Goal: Find specific page/section: Find specific page/section

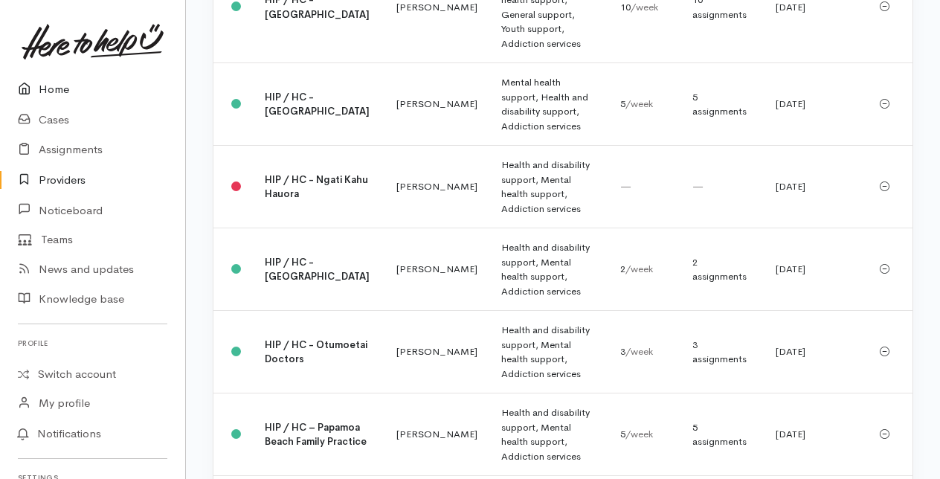
scroll to position [2082, 0]
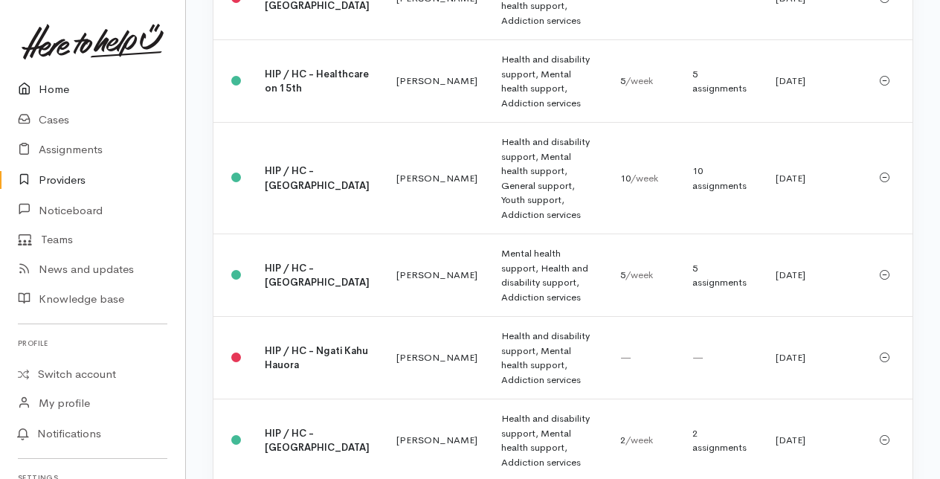
click at [46, 92] on link "Home" at bounding box center [92, 89] width 185 height 30
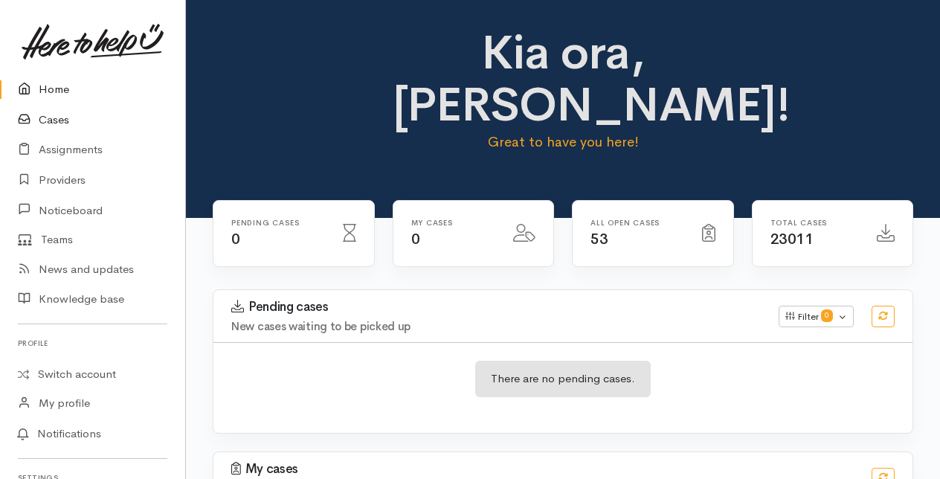
click at [61, 119] on link "Cases" at bounding box center [92, 120] width 185 height 30
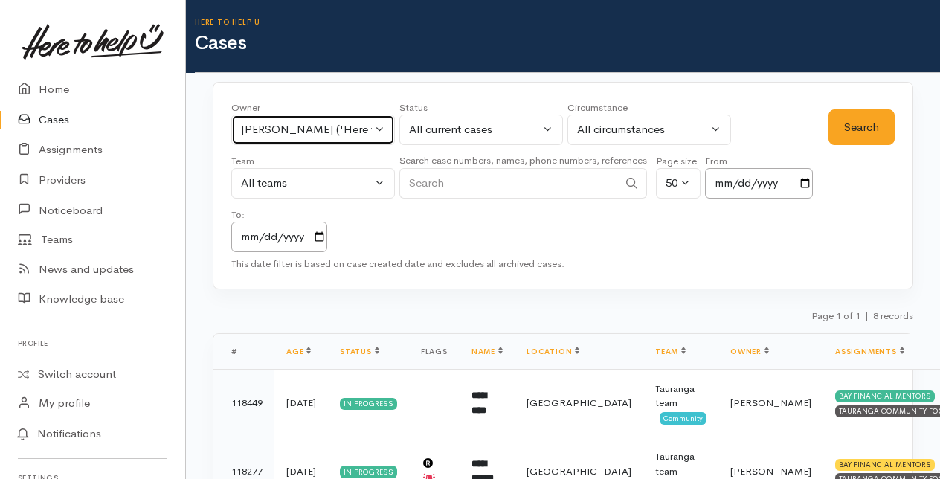
click at [379, 124] on button "Karli Morris ('Here to help u')" at bounding box center [313, 130] width 164 height 30
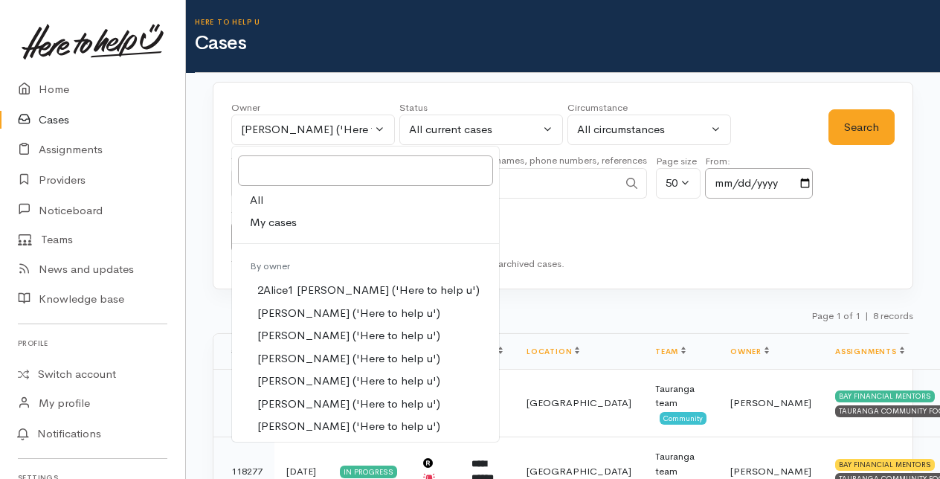
click at [524, 210] on div "Owner All My cases 2Alice1 Faye Davies ('Here to help u') Aandrea Murray ('Here…" at bounding box center [529, 176] width 597 height 152
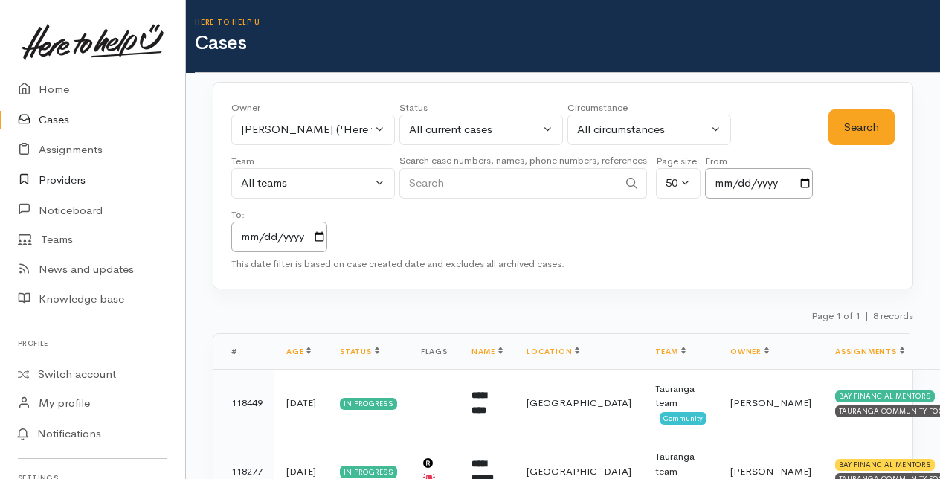
click at [68, 174] on link "Providers" at bounding box center [92, 180] width 185 height 30
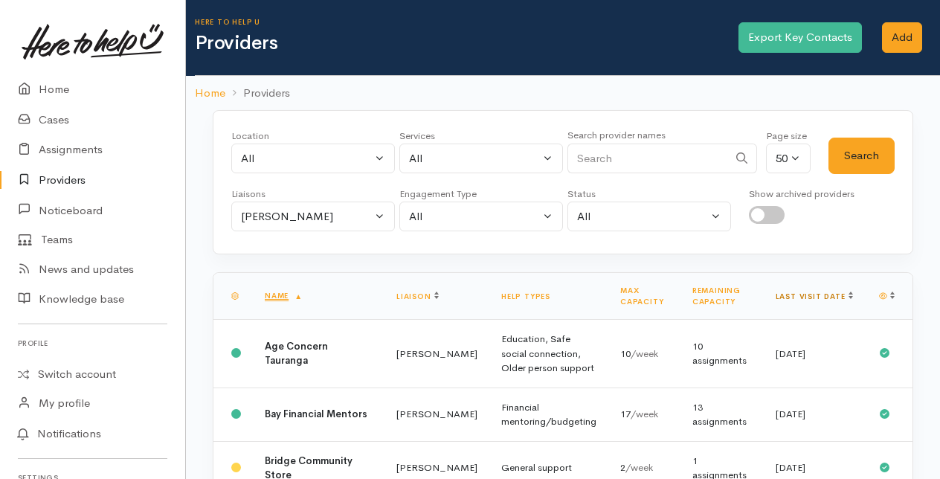
click at [834, 292] on link "Last visit date" at bounding box center [814, 297] width 77 height 10
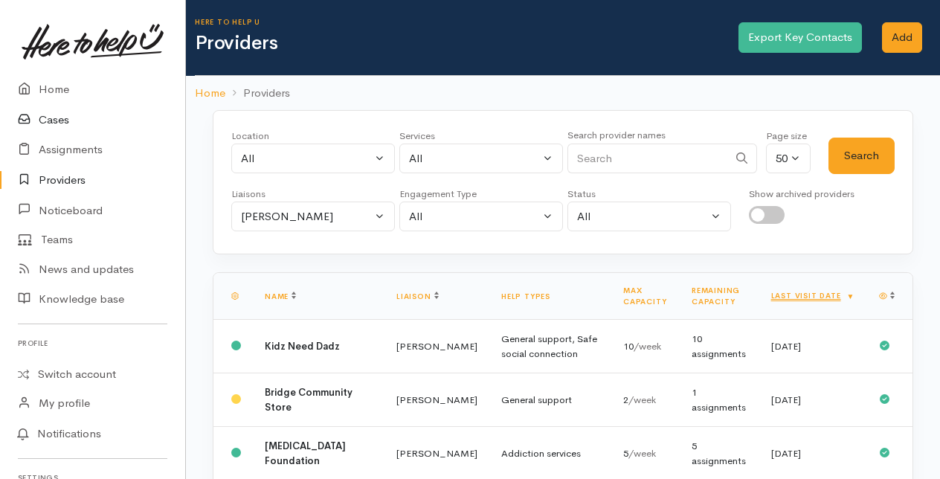
click at [59, 115] on link "Cases" at bounding box center [92, 120] width 185 height 30
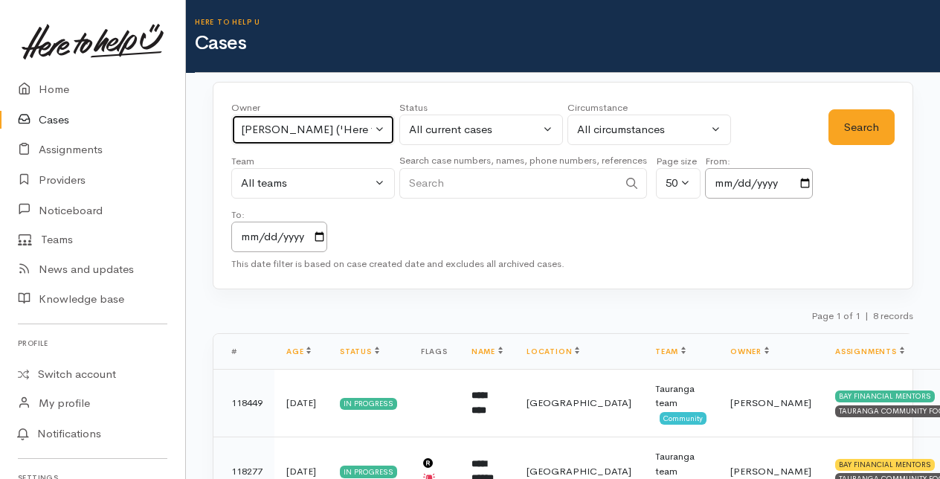
click at [375, 126] on button "[PERSON_NAME] ('Here to help u')" at bounding box center [313, 130] width 164 height 30
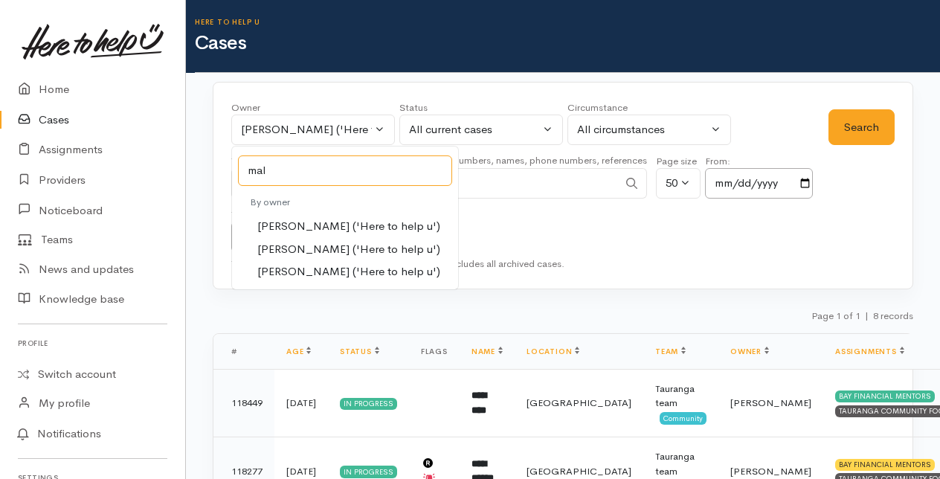
type input "mal"
click at [304, 244] on span "[PERSON_NAME] ('Here to help u')" at bounding box center [348, 249] width 183 height 17
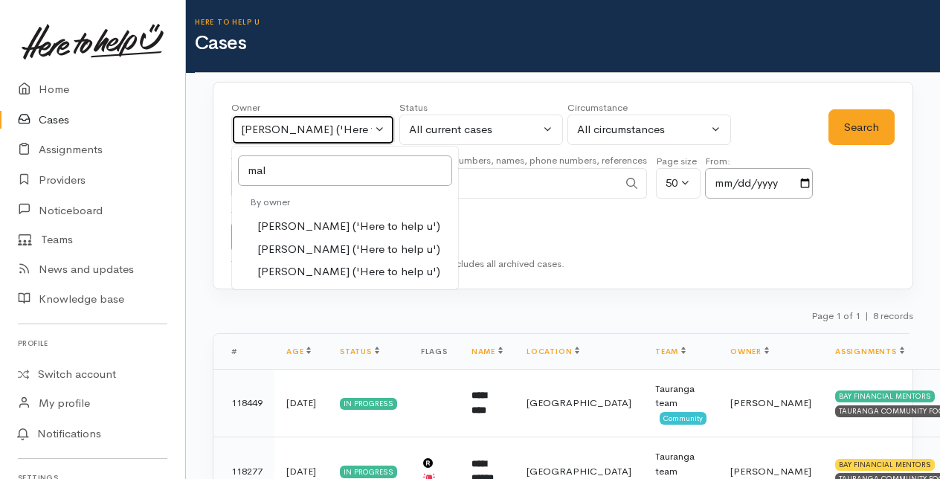
select select "1613"
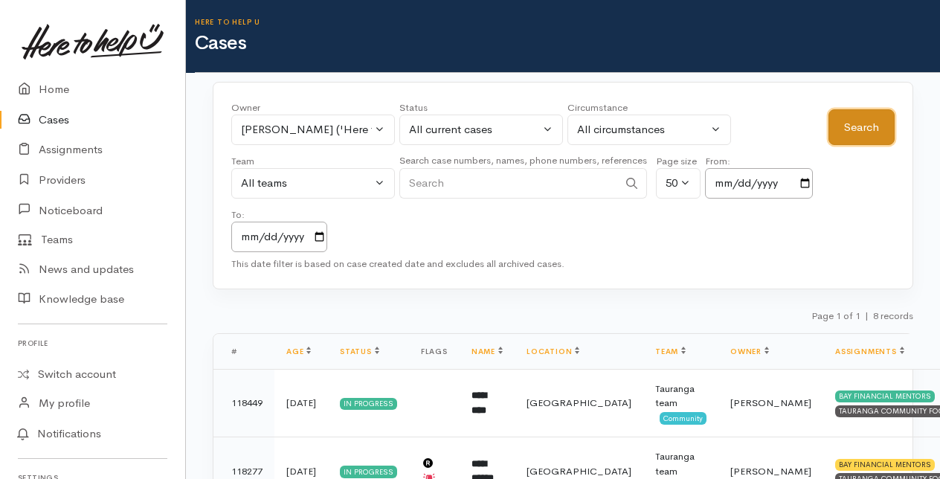
click at [880, 127] on button "Search" at bounding box center [861, 127] width 66 height 36
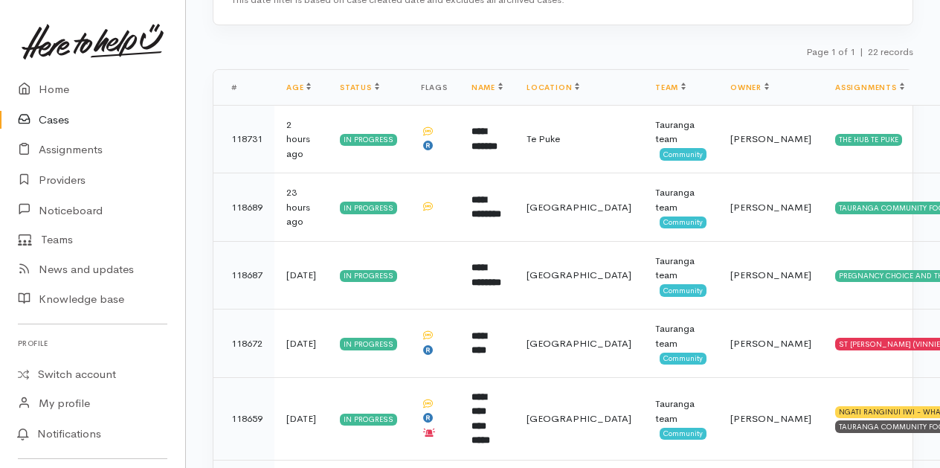
scroll to position [297, 0]
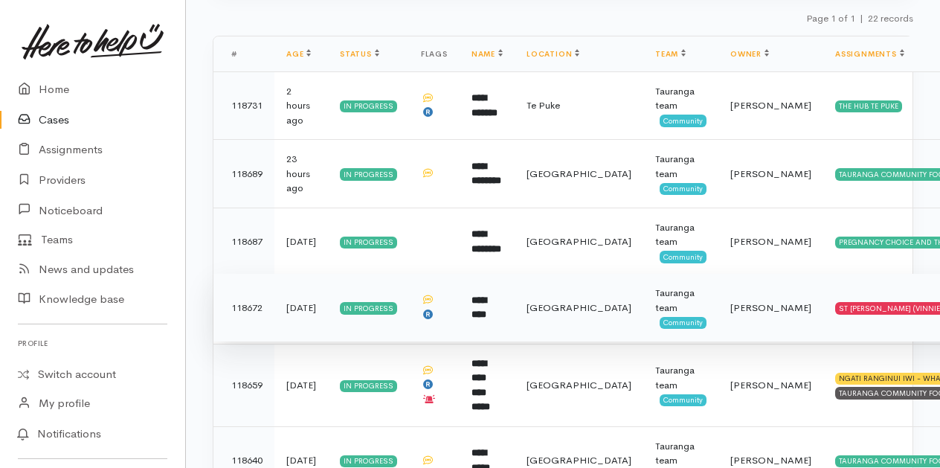
click at [486, 299] on b "*********" at bounding box center [478, 307] width 15 height 25
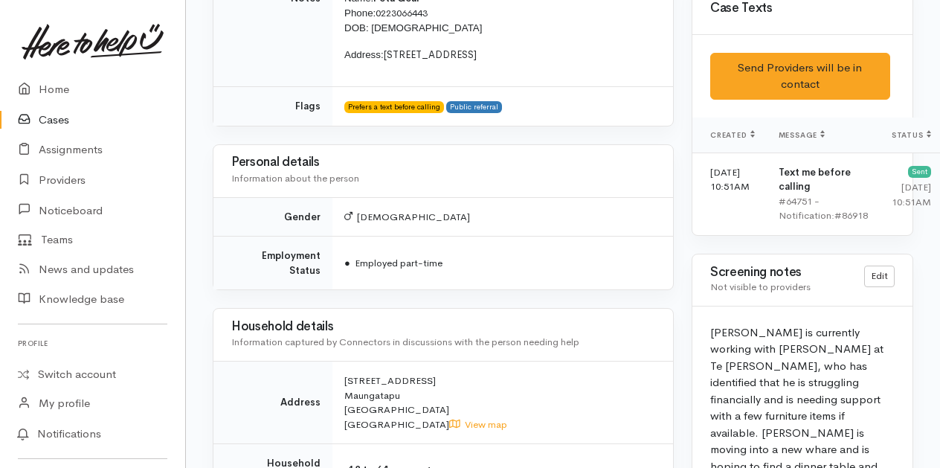
scroll to position [744, 0]
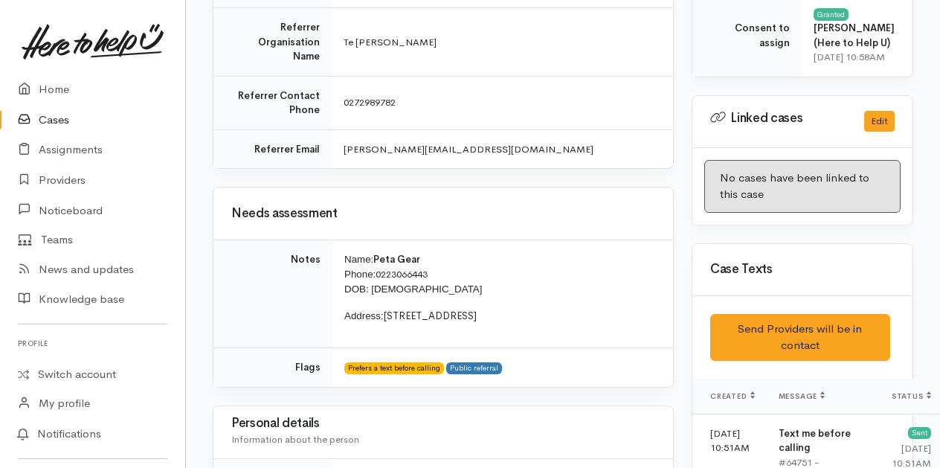
click at [59, 123] on link "Cases" at bounding box center [92, 120] width 185 height 30
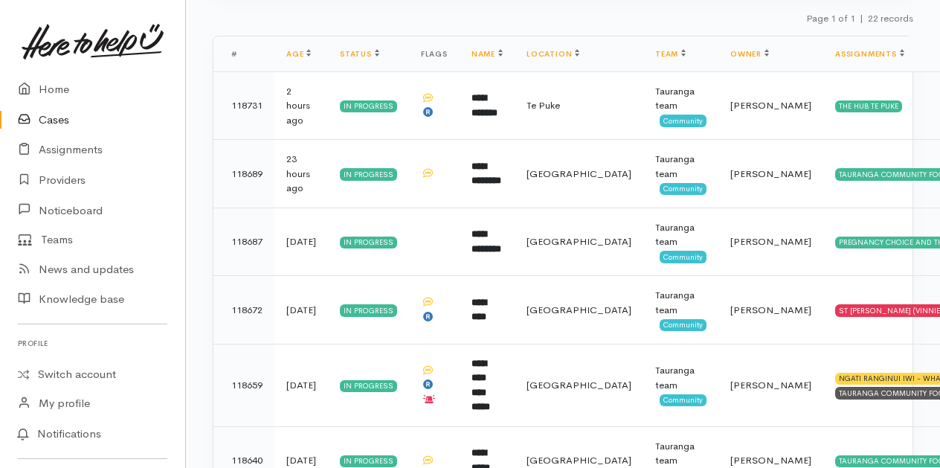
scroll to position [372, 0]
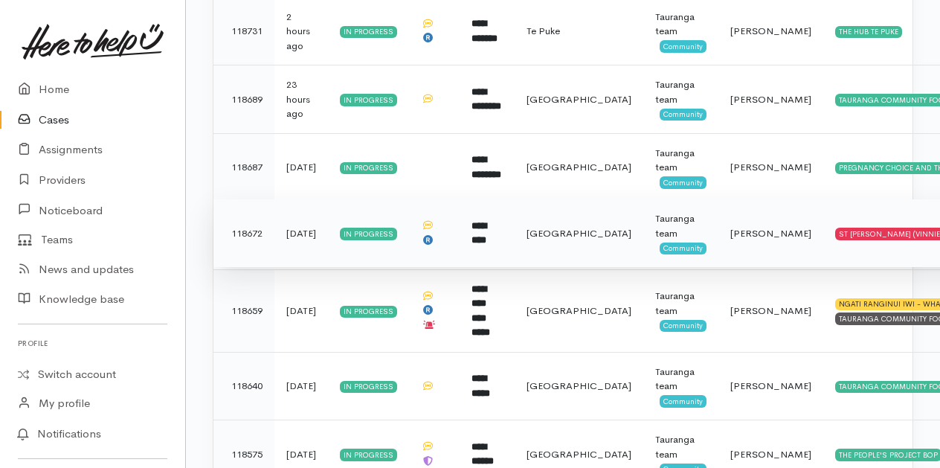
click at [486, 225] on b "*********" at bounding box center [478, 233] width 15 height 25
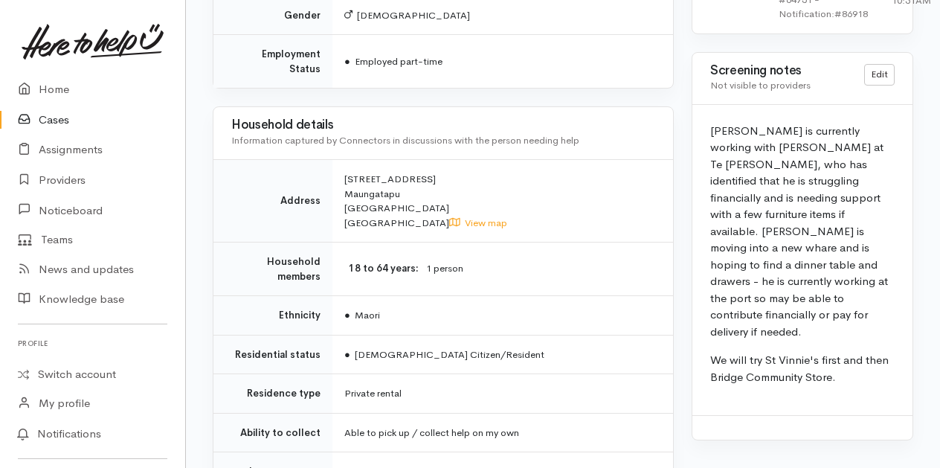
scroll to position [983, 0]
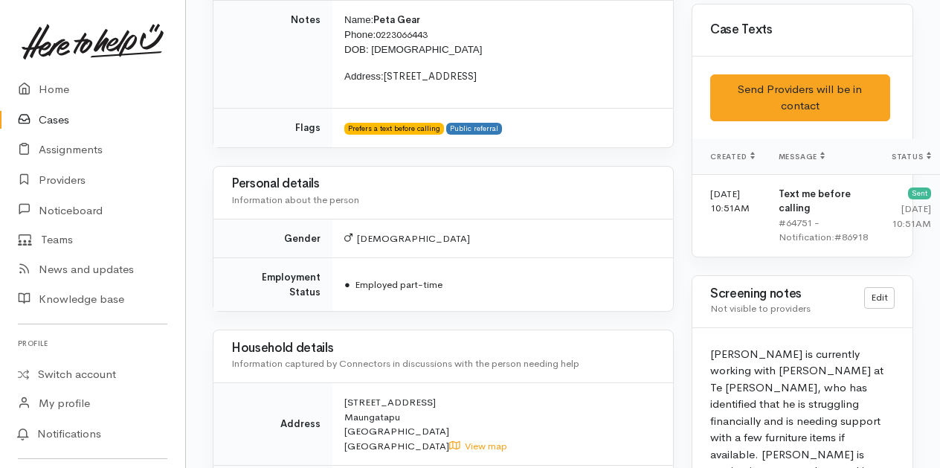
click at [55, 120] on link "Cases" at bounding box center [92, 120] width 185 height 30
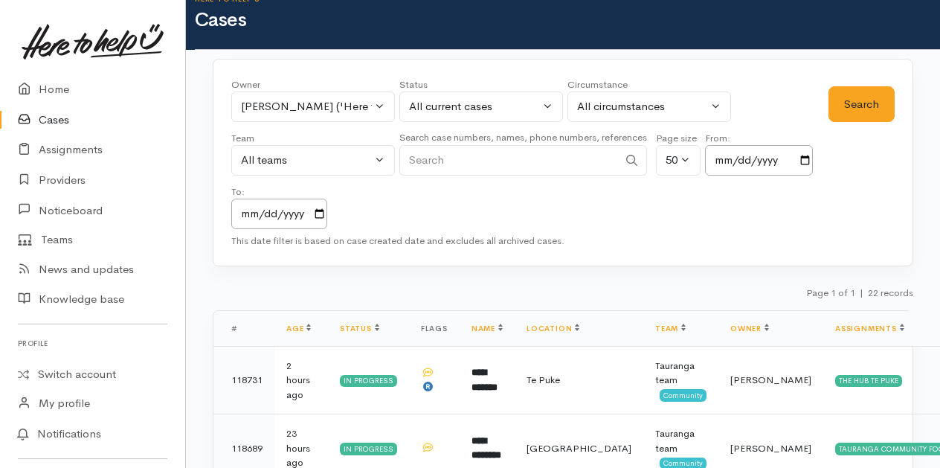
scroll to position [21, 0]
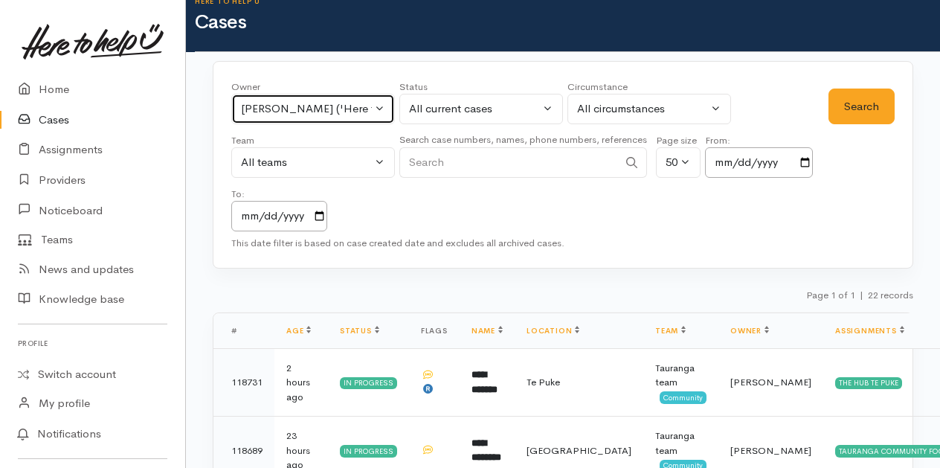
click at [383, 105] on button "Malia Stowers ('Here to help u')" at bounding box center [313, 109] width 164 height 30
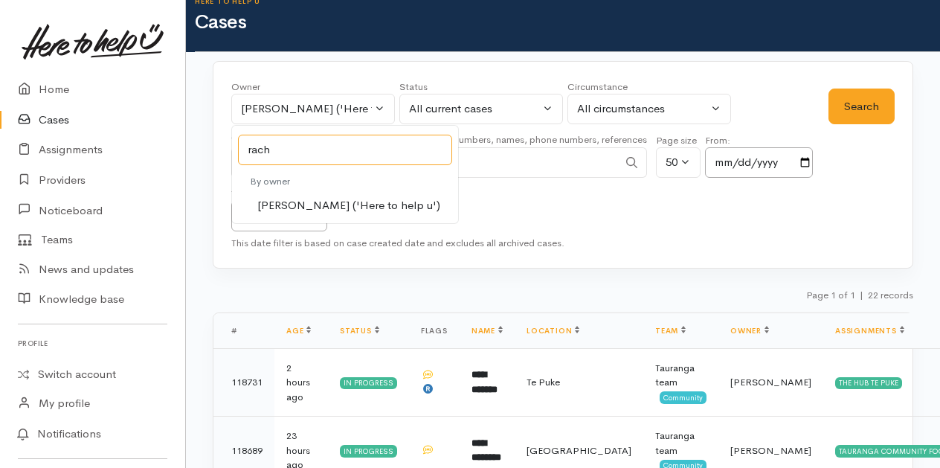
type input "rach"
click at [296, 207] on span "[PERSON_NAME] ('Here to help u')" at bounding box center [348, 205] width 183 height 17
select select "1612"
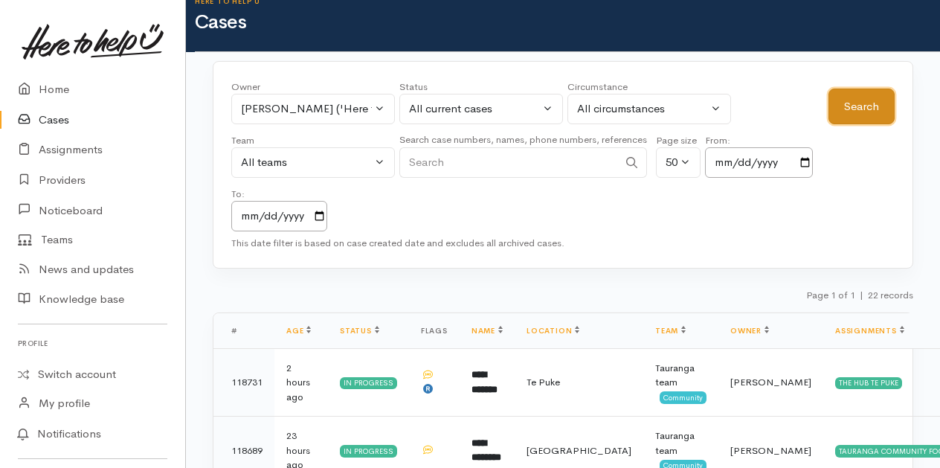
click at [854, 109] on button "Search" at bounding box center [861, 106] width 66 height 36
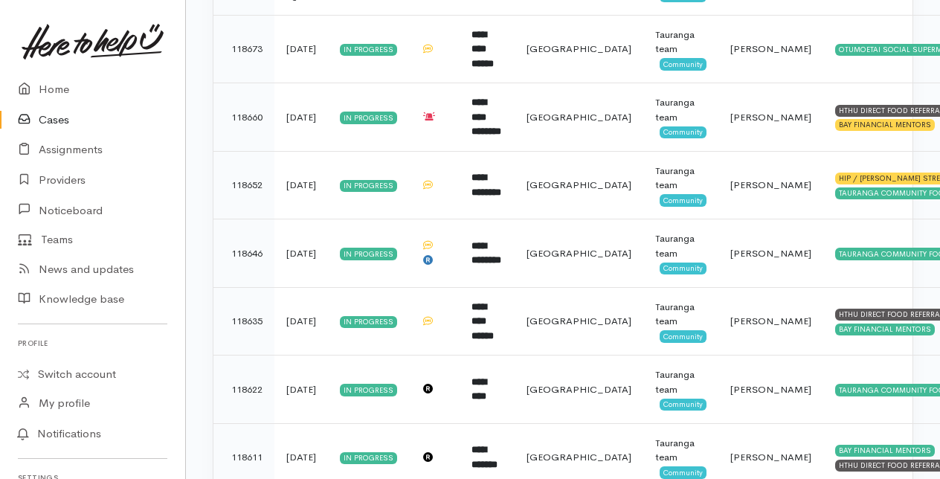
scroll to position [740, 0]
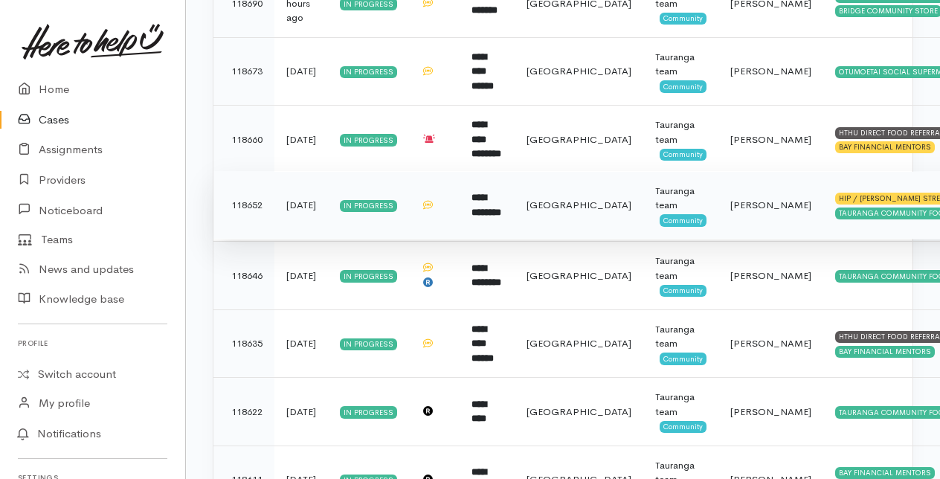
click at [474, 196] on b "**********" at bounding box center [486, 205] width 30 height 25
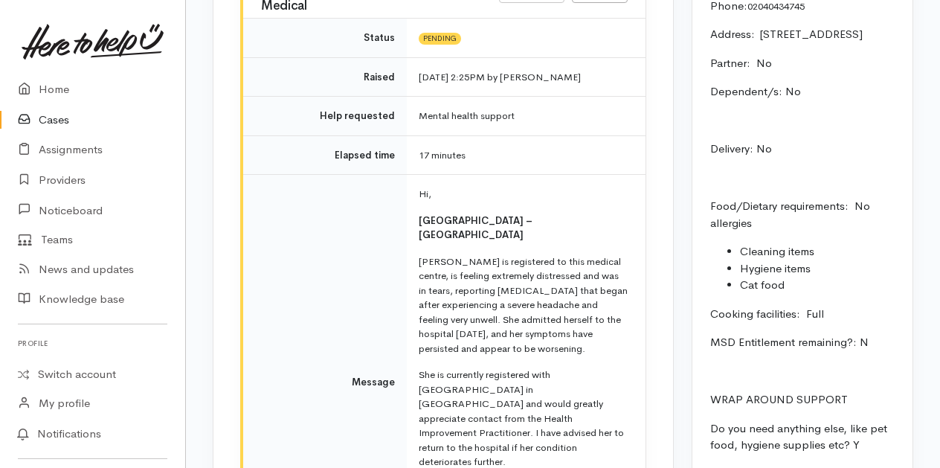
scroll to position [1487, 0]
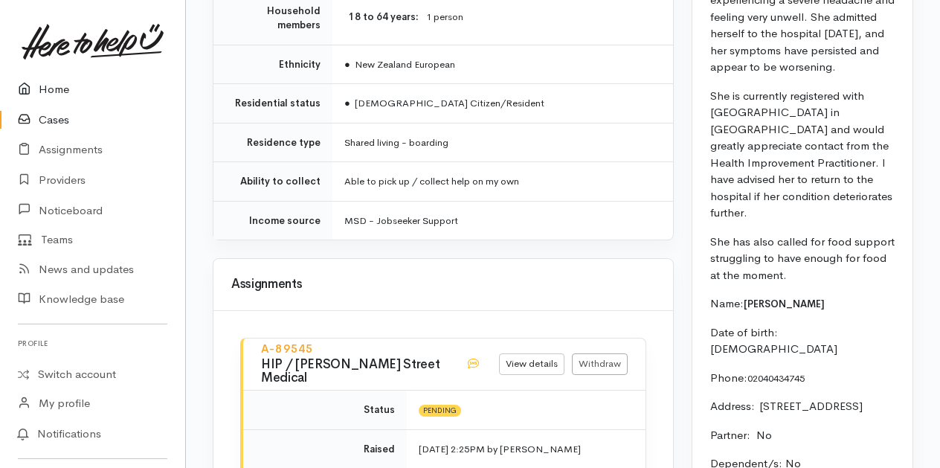
click at [61, 88] on link "Home" at bounding box center [92, 89] width 185 height 30
